Goal: Information Seeking & Learning: Learn about a topic

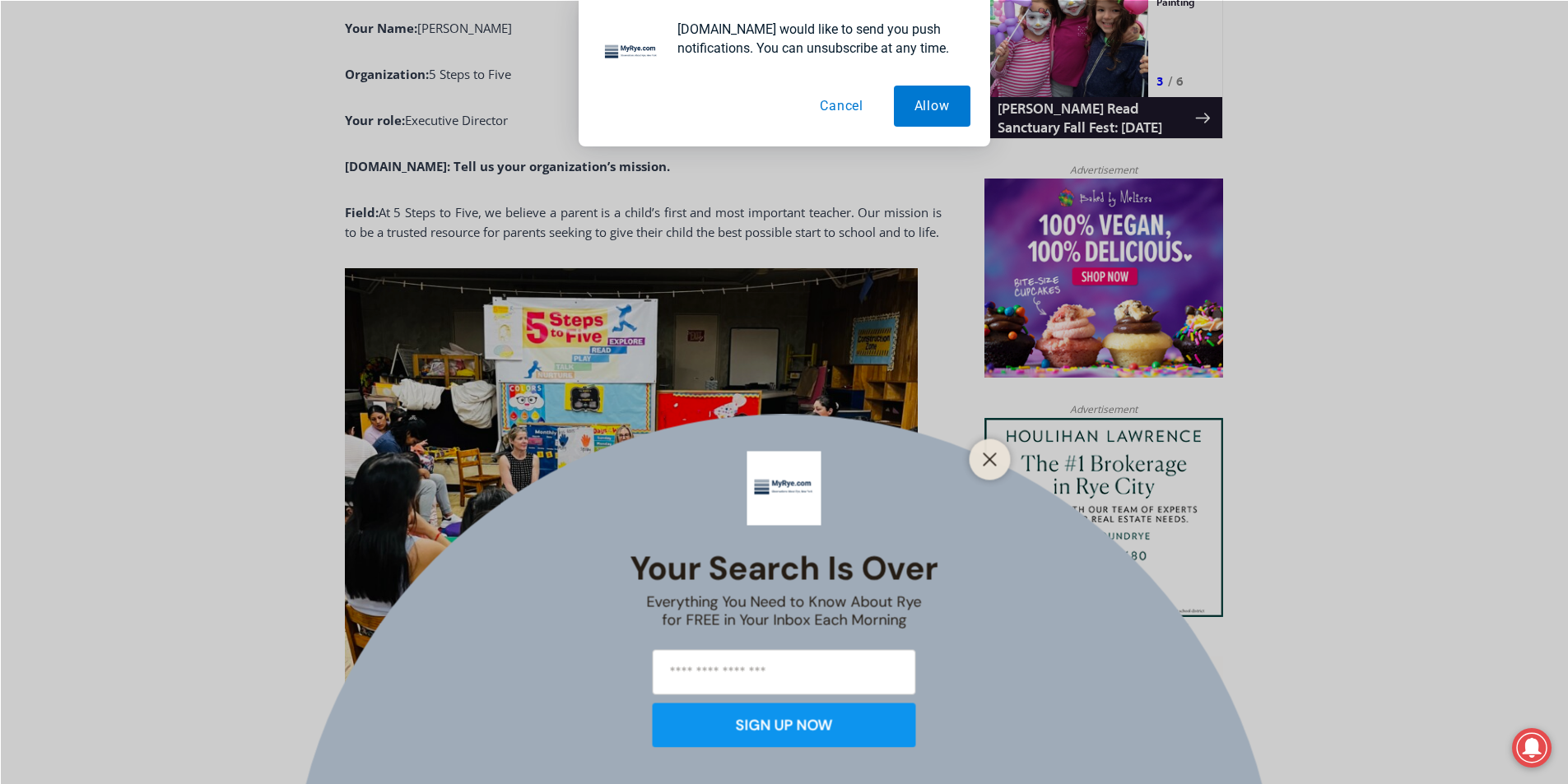
scroll to position [1203, 0]
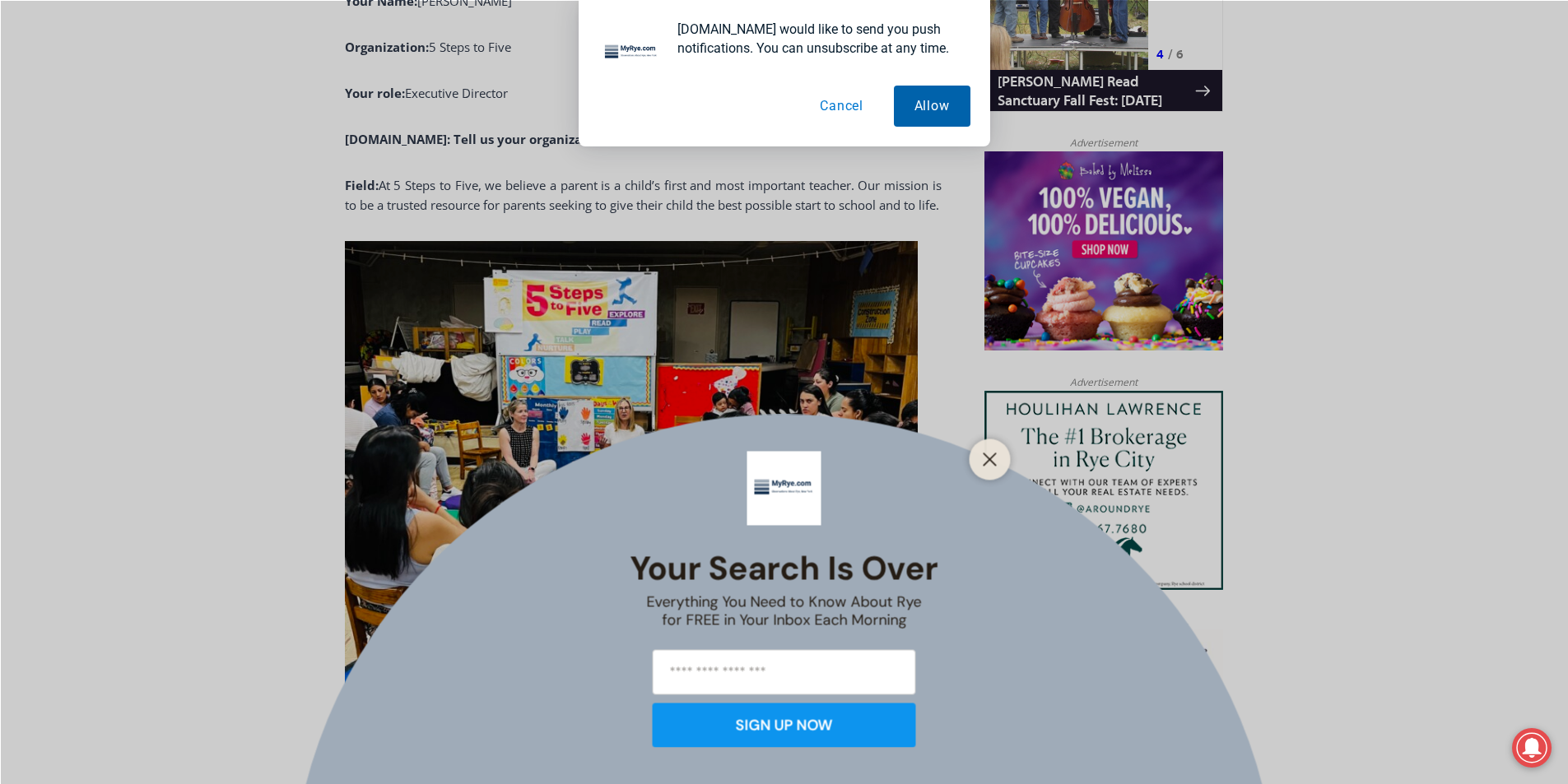
click at [939, 104] on button "Allow" at bounding box center [932, 106] width 76 height 41
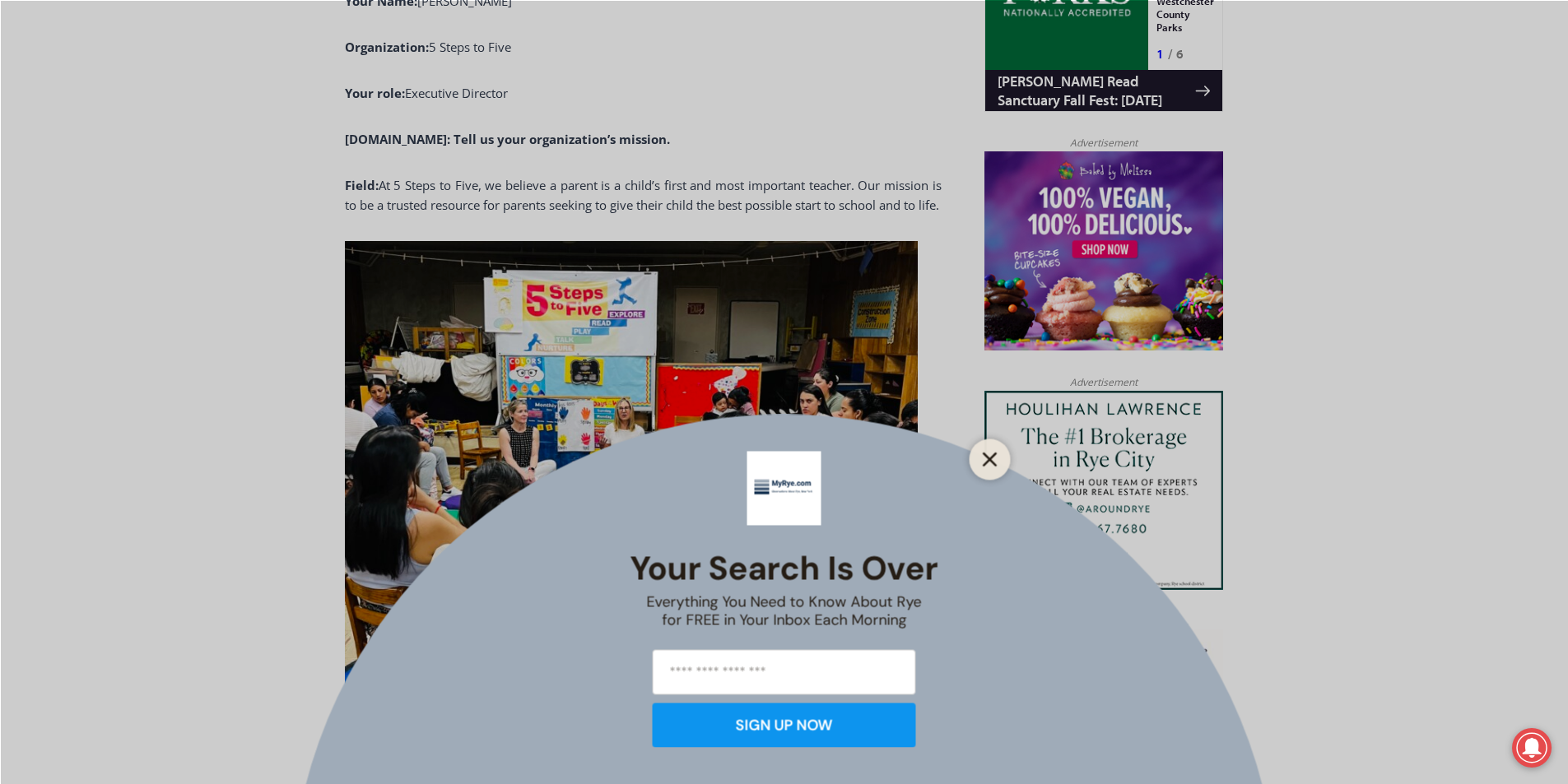
click at [988, 455] on icon "Close" at bounding box center [989, 459] width 14 height 14
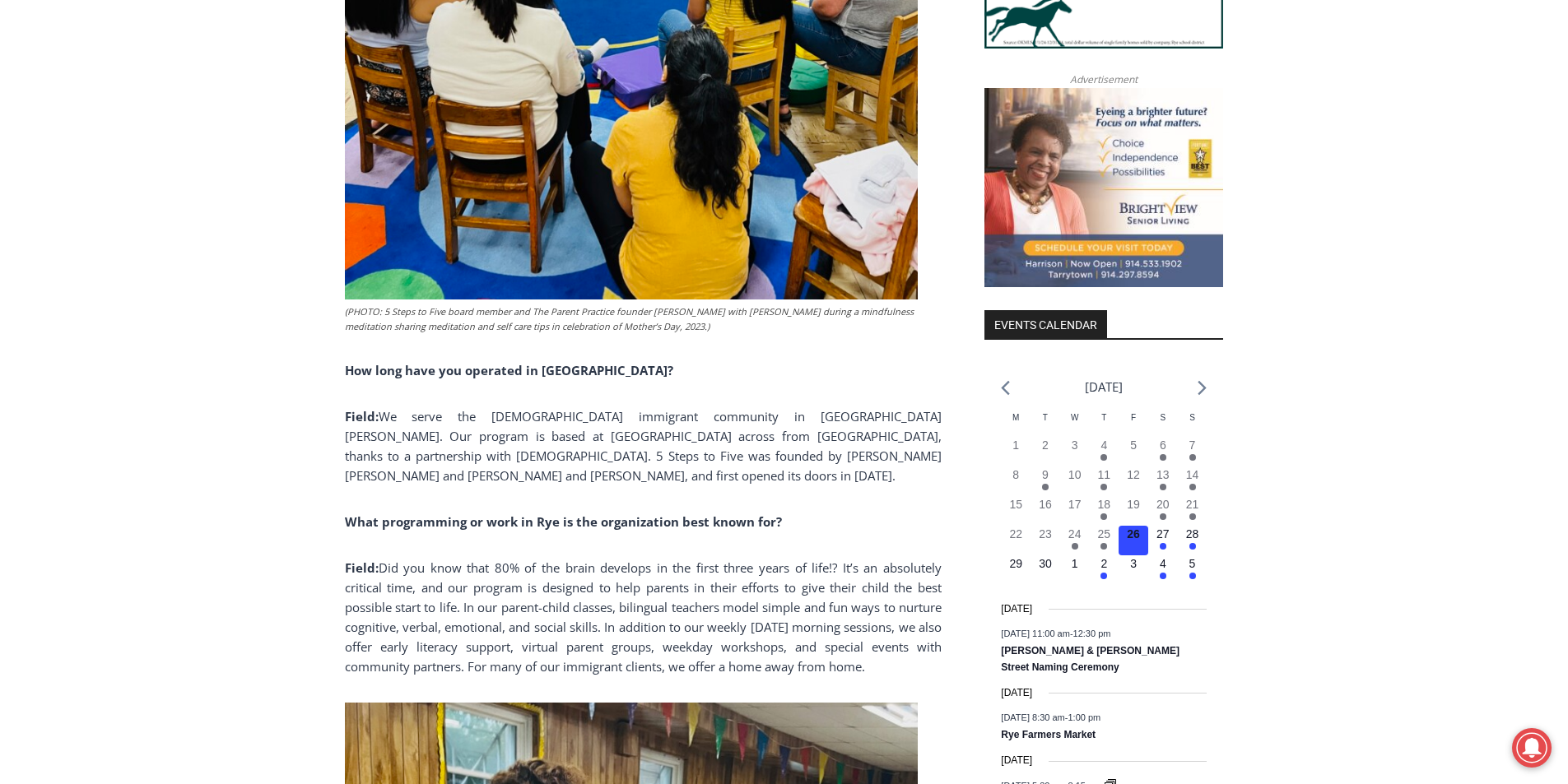
scroll to position [1779, 0]
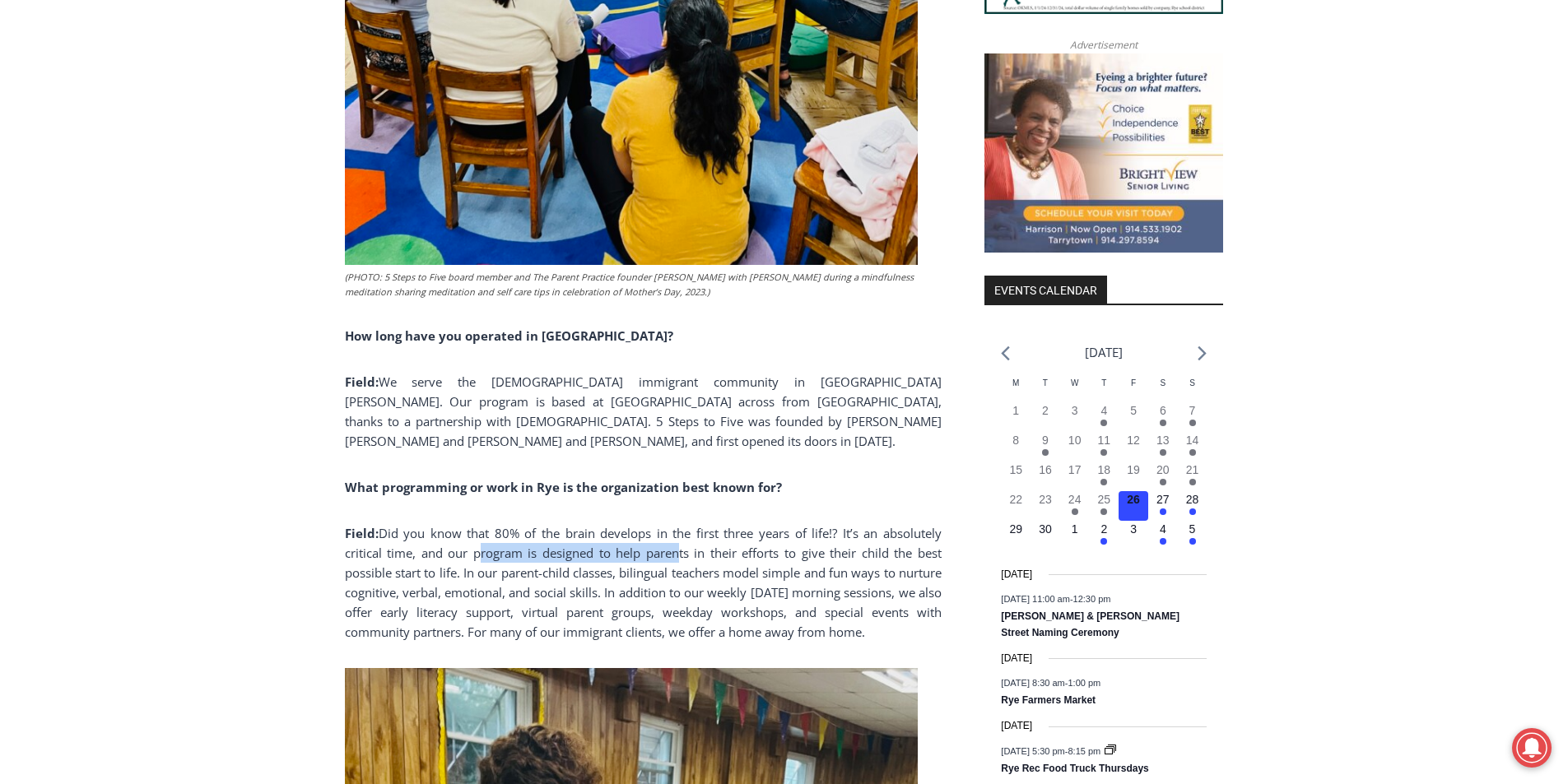
drag, startPoint x: 474, startPoint y: 574, endPoint x: 675, endPoint y: 581, distance: 201.1
click at [675, 581] on p "Field: Did you know that 80% of the brain develops in the first three years of …" at bounding box center [643, 582] width 597 height 119
drag, startPoint x: 450, startPoint y: 576, endPoint x: 931, endPoint y: 656, distance: 487.6
click at [931, 640] on span "Did you know that 80% of the brain develops in the first three years of life!? …" at bounding box center [643, 582] width 597 height 115
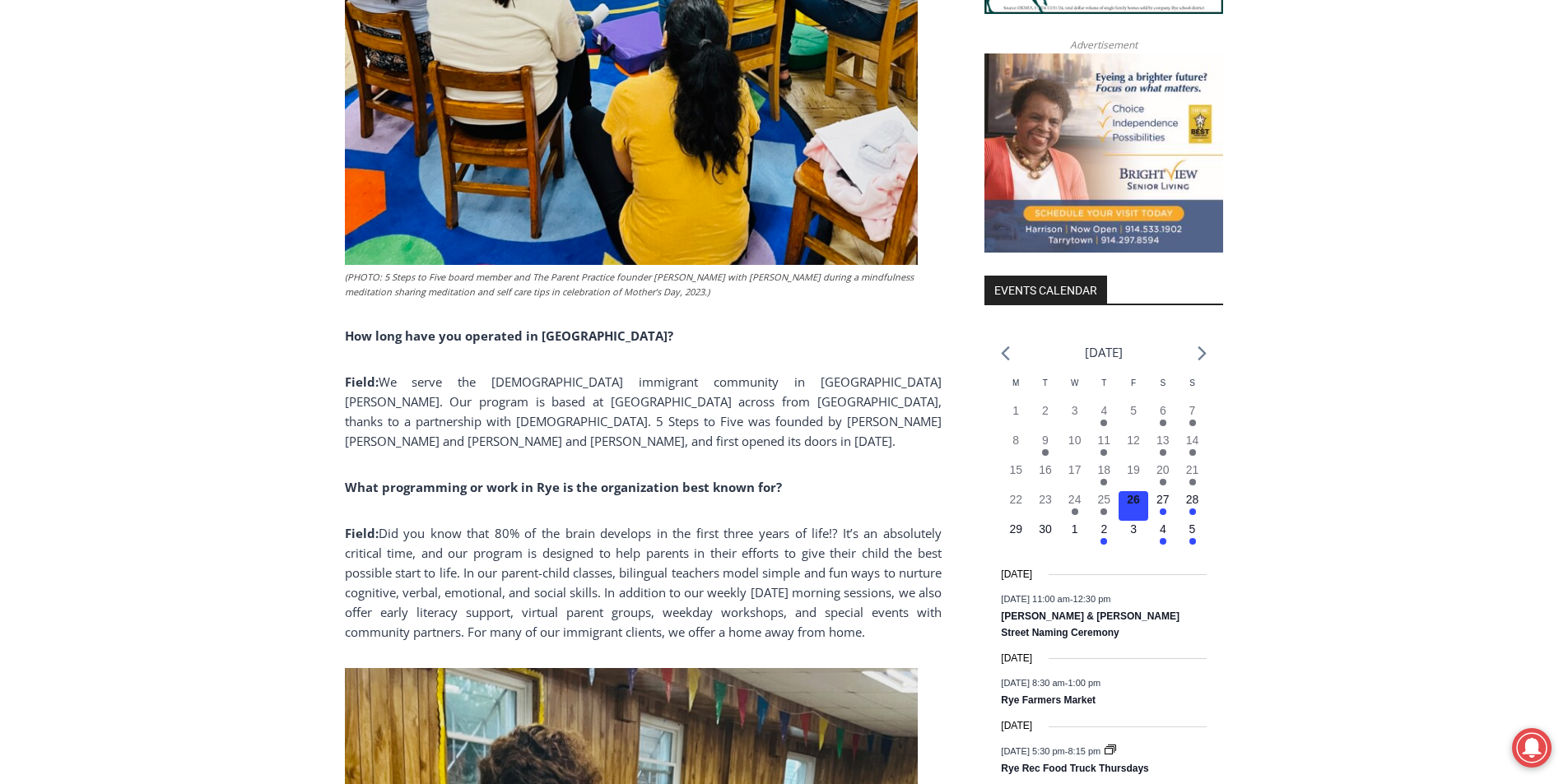
copy span "our program is designed to help parents in their efforts to give their child th…"
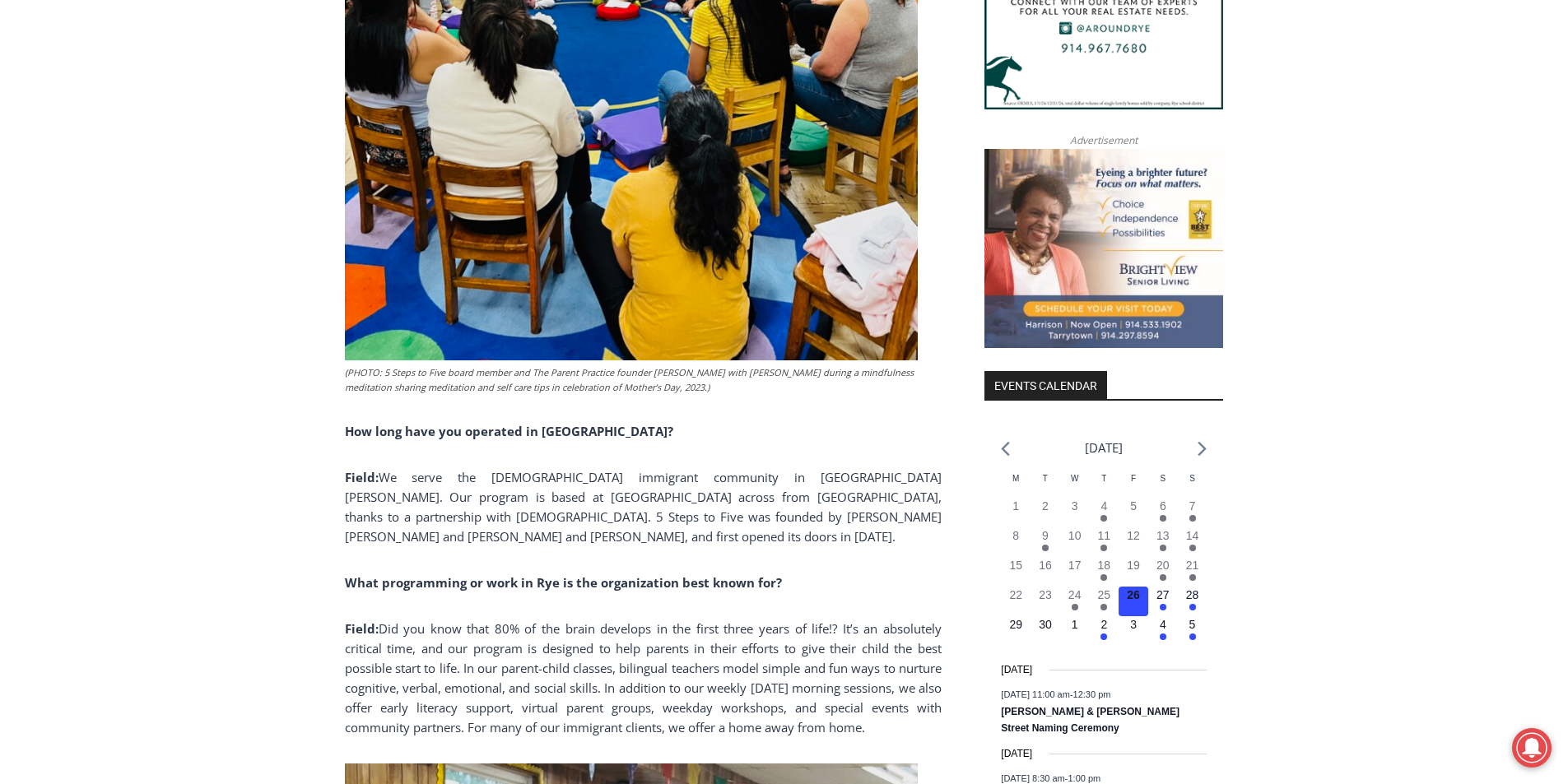
scroll to position [1696, 0]
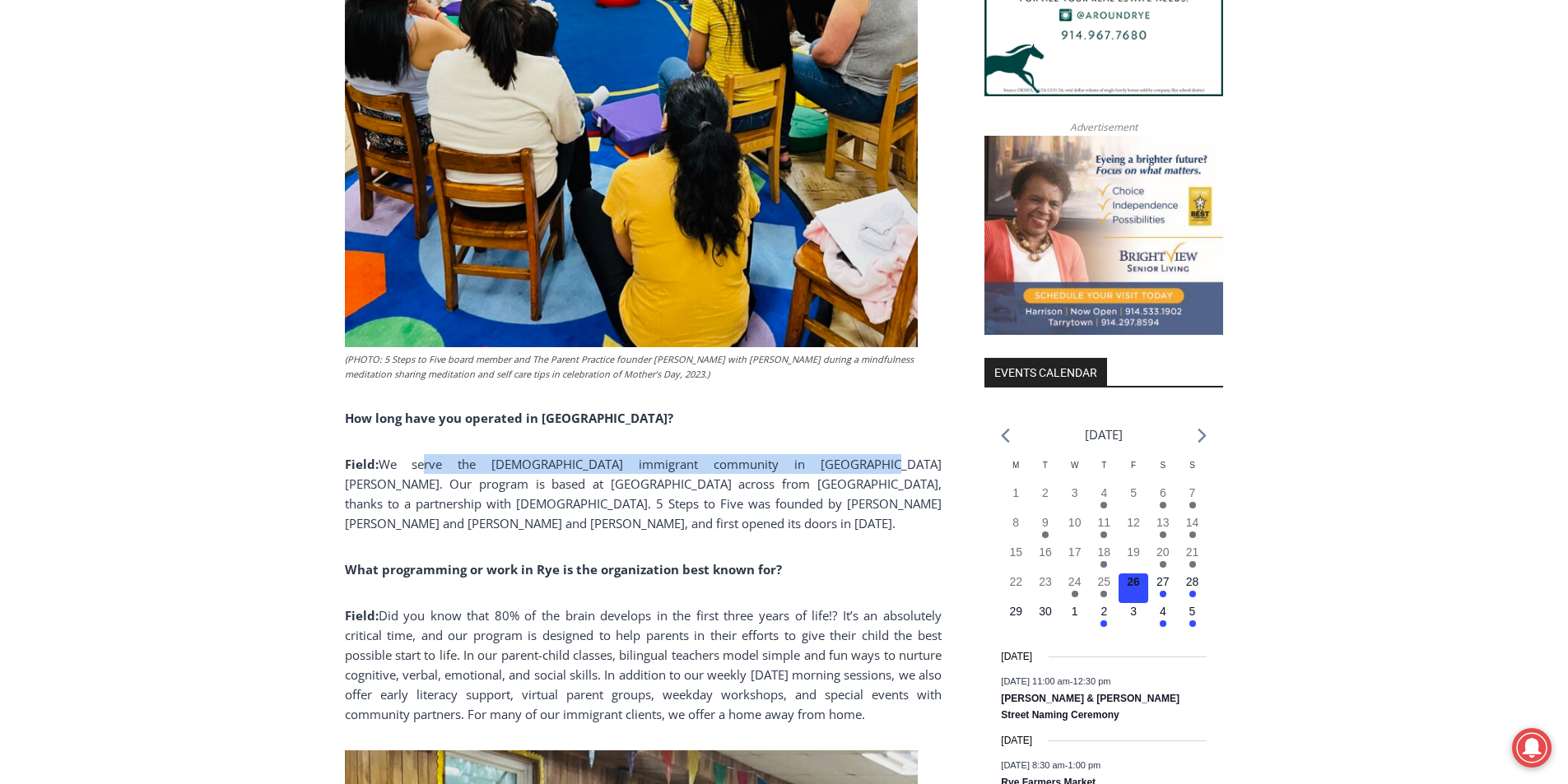
drag, startPoint x: 408, startPoint y: 486, endPoint x: 787, endPoint y: 486, distance: 379.0
click at [787, 486] on span "We serve the [DEMOGRAPHIC_DATA] immigrant community in [GEOGRAPHIC_DATA][PERSON…" at bounding box center [643, 494] width 597 height 76
copy span "erve the [DEMOGRAPHIC_DATA] immigrant community in [GEOGRAPHIC_DATA][PERSON_NAM…"
